Goal: Contribute content: Contribute content

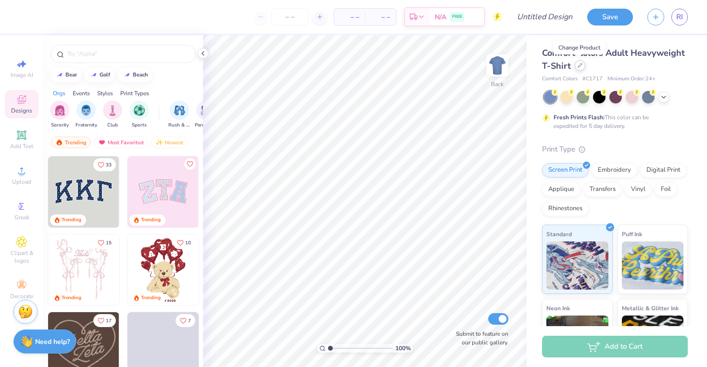
click at [578, 67] on icon at bounding box center [580, 66] width 4 height 4
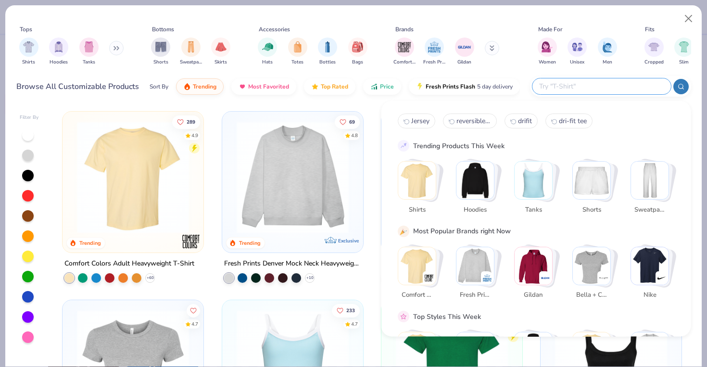
click at [638, 86] on input "text" at bounding box center [601, 86] width 126 height 11
type input "jersey"
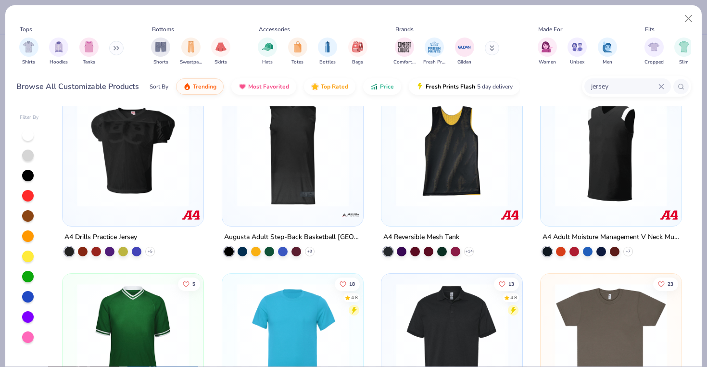
scroll to position [32, 0]
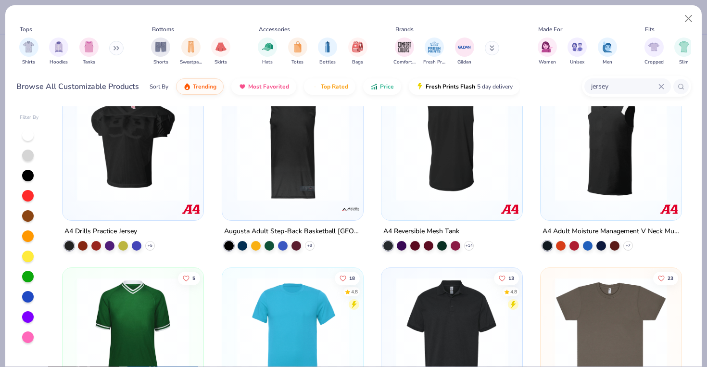
click at [433, 230] on div "A4 Reversible Mesh Tank" at bounding box center [421, 232] width 76 height 12
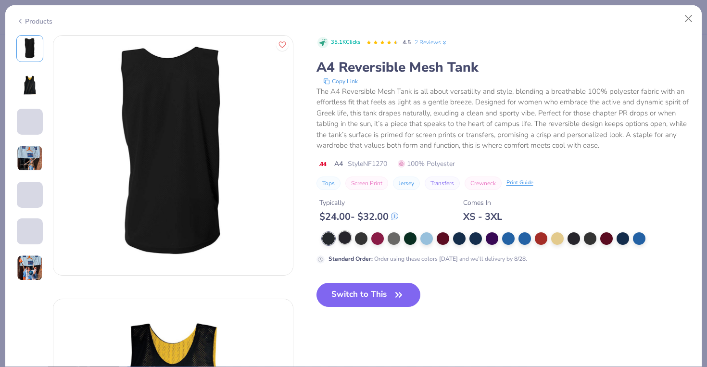
click at [345, 236] on div at bounding box center [345, 237] width 13 height 13
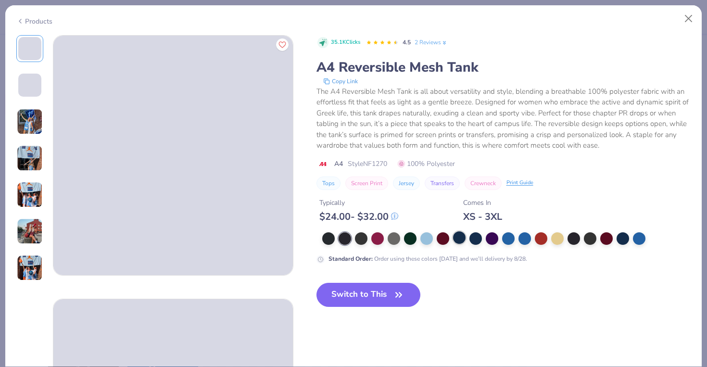
click at [460, 236] on div at bounding box center [459, 237] width 13 height 13
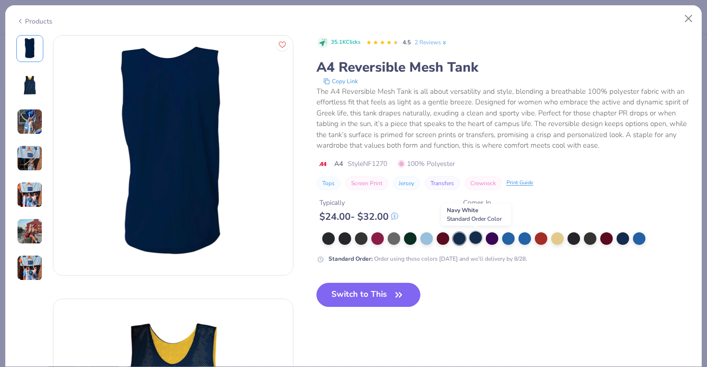
click at [472, 240] on div at bounding box center [476, 237] width 13 height 13
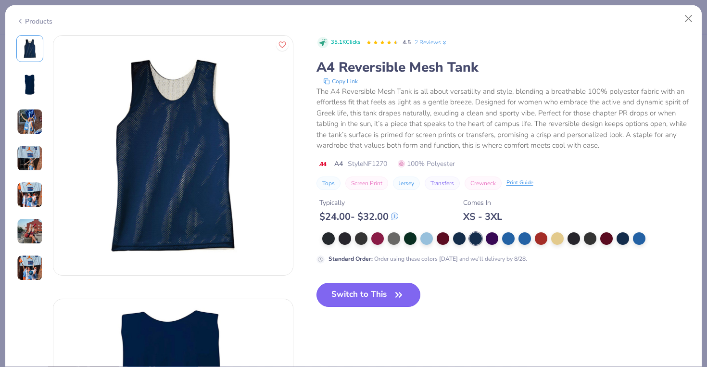
click at [358, 294] on button "Switch to This" at bounding box center [369, 295] width 104 height 24
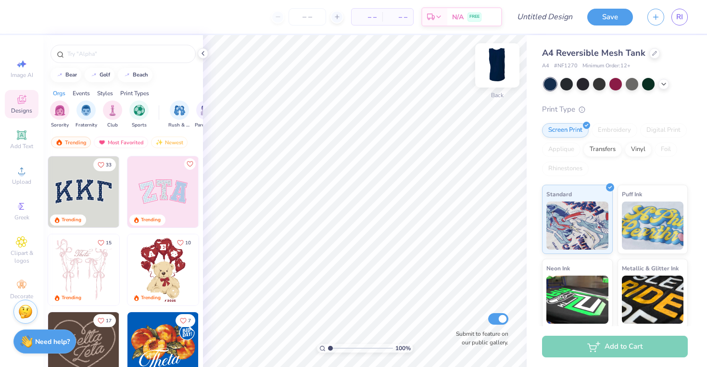
click at [496, 58] on img at bounding box center [497, 65] width 38 height 38
click at [500, 80] on img at bounding box center [497, 65] width 38 height 38
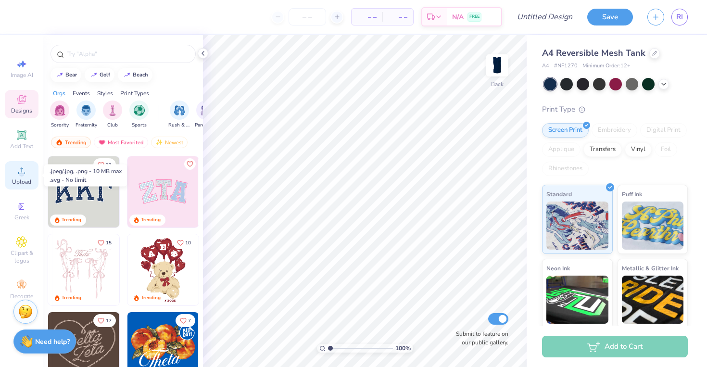
click at [17, 177] on div "Upload" at bounding box center [22, 175] width 34 height 28
click at [20, 176] on icon at bounding box center [22, 171] width 12 height 12
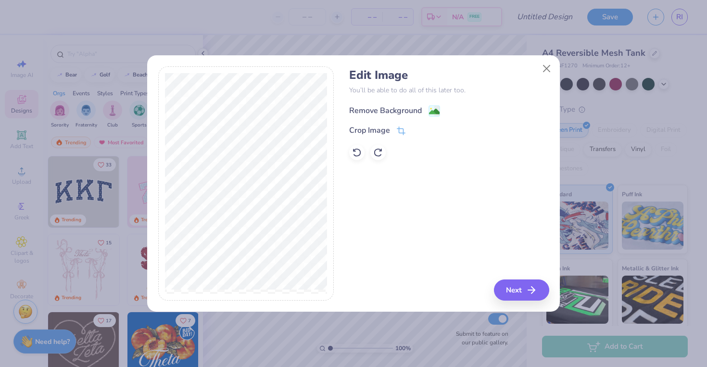
click at [396, 107] on div "Remove Background" at bounding box center [385, 111] width 73 height 12
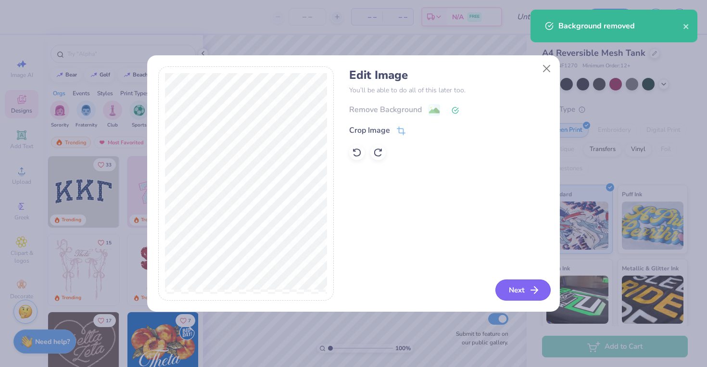
click at [509, 281] on button "Next" at bounding box center [523, 290] width 55 height 21
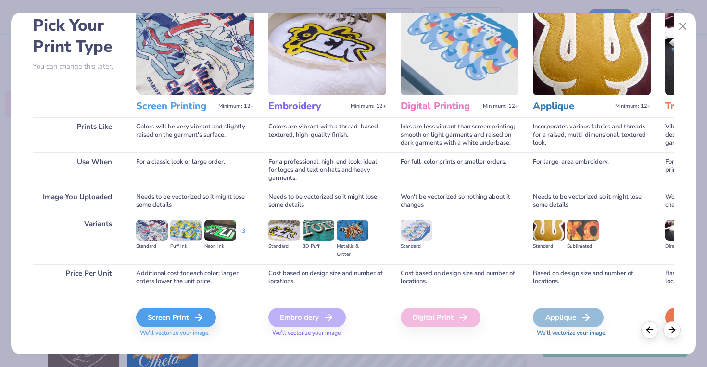
scroll to position [64, 0]
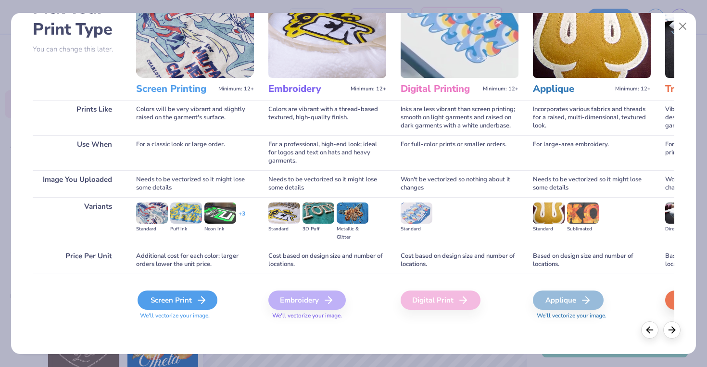
click at [180, 296] on div "Screen Print" at bounding box center [178, 300] width 80 height 19
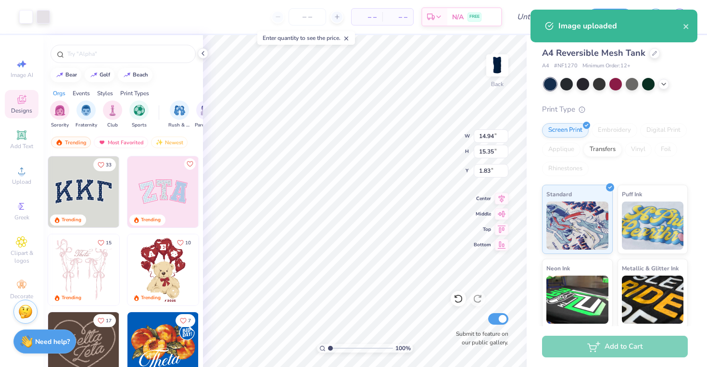
type input "13.34"
type input "13.71"
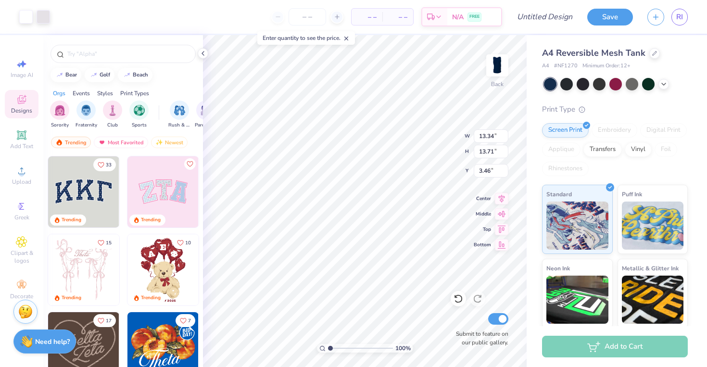
type input "1.20"
type input "10.43"
type input "10.72"
type input "1.21"
type input "9.47"
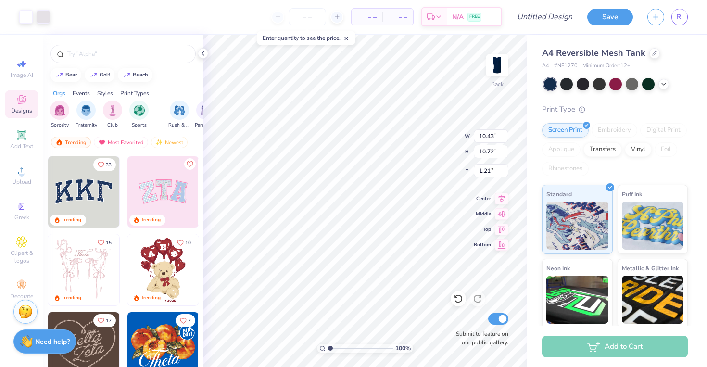
type input "9.73"
type input "1.39"
type input "10.71"
type input "11.00"
type input "1.37"
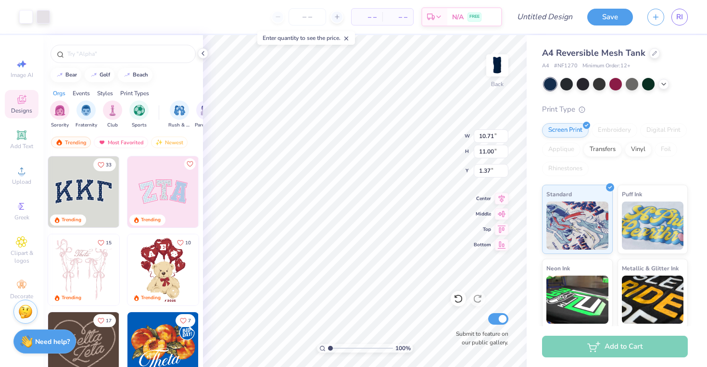
type input "9.75"
type input "10.02"
type input "1.36"
click at [434, 149] on div "100 % Back W 9.75 9.75 " H 10.02 10.02 " Y 1.36 1.36 " Center Middle Top Bottom…" at bounding box center [365, 201] width 324 height 332
type input "0.80"
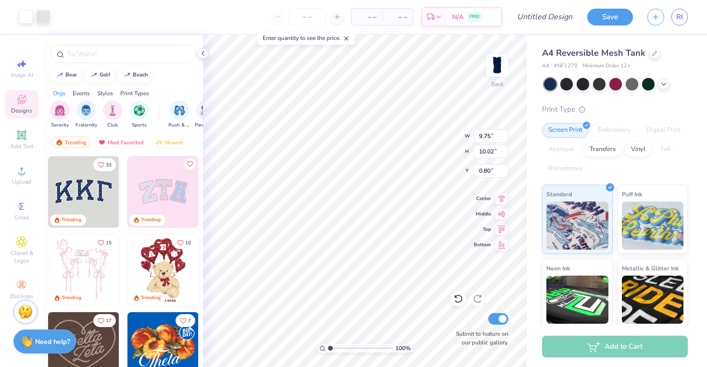
type input "1.07"
click at [533, 21] on input "Design Title" at bounding box center [556, 16] width 47 height 19
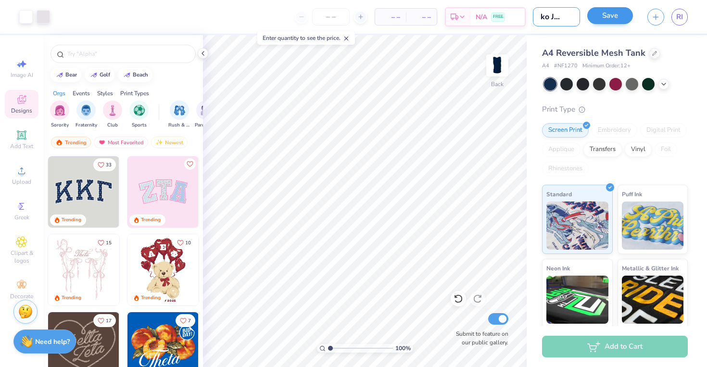
type input "Neko Jersey"
click at [602, 21] on button "Save" at bounding box center [610, 15] width 46 height 17
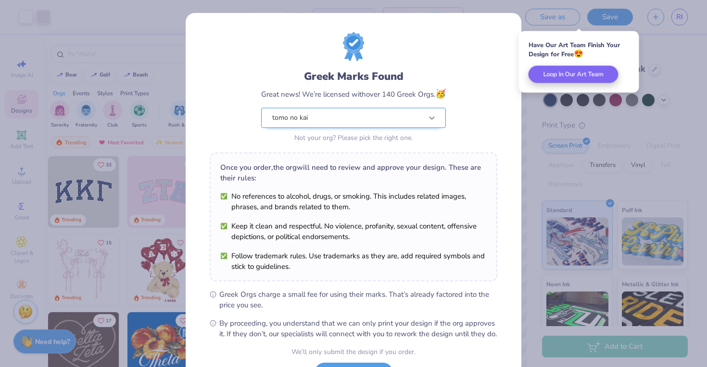
scroll to position [83, 0]
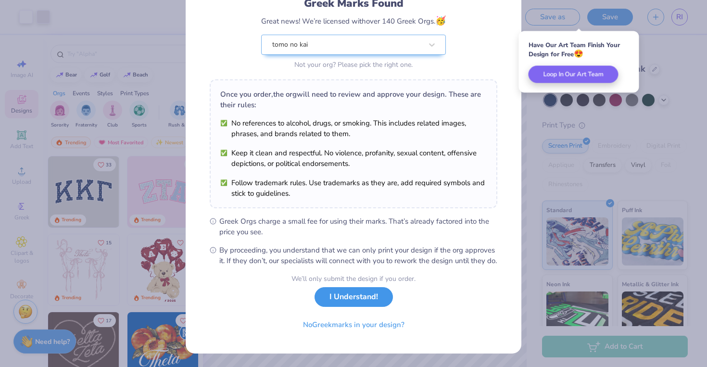
click at [372, 300] on button "I Understand!" at bounding box center [354, 297] width 78 height 20
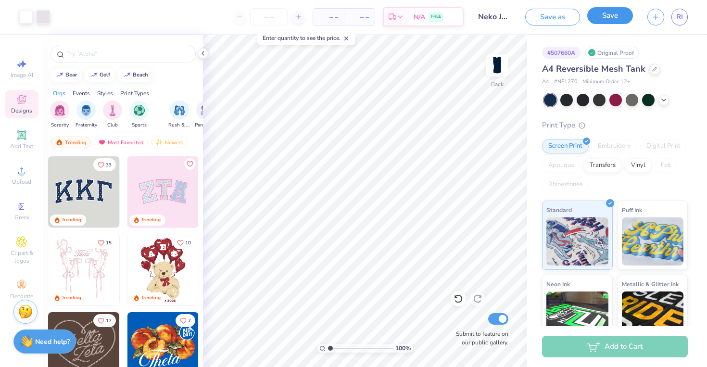
click at [596, 13] on button "Save" at bounding box center [610, 15] width 46 height 17
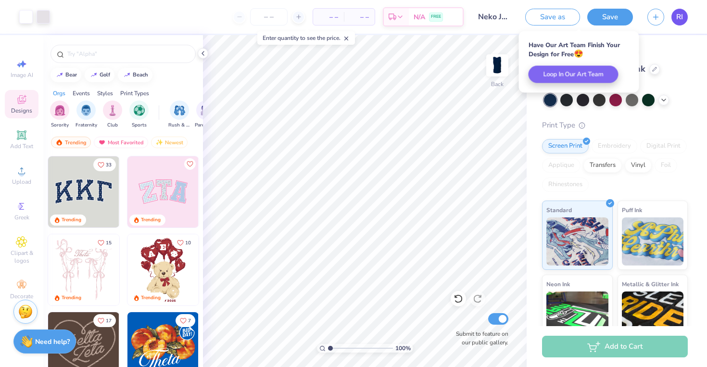
click at [682, 20] on span "RI" at bounding box center [680, 17] width 7 height 11
